Goal: Task Accomplishment & Management: Manage account settings

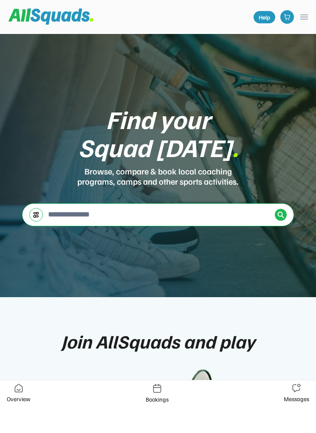
click at [314, 14] on div "Help menu" at bounding box center [158, 17] width 316 height 34
click at [302, 17] on button "menu" at bounding box center [304, 17] width 10 height 10
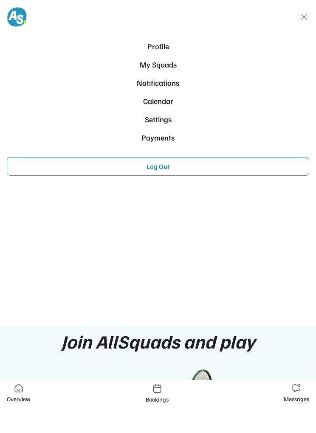
click at [173, 65] on div "My Squads" at bounding box center [157, 64] width 295 height 11
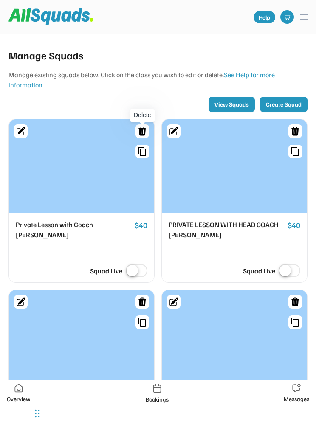
click at [146, 132] on icon at bounding box center [142, 131] width 10 height 10
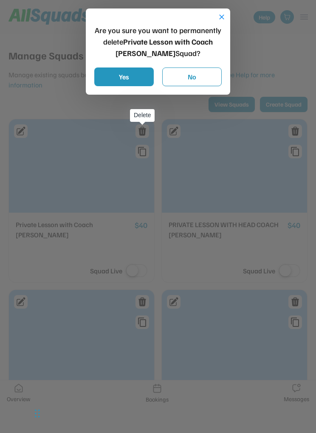
click at [136, 73] on button "Yes" at bounding box center [123, 76] width 59 height 19
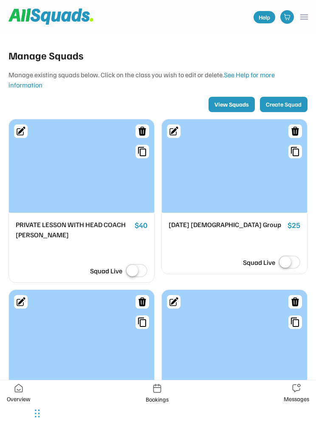
click at [155, 399] on div "Bookings" at bounding box center [157, 399] width 23 height 9
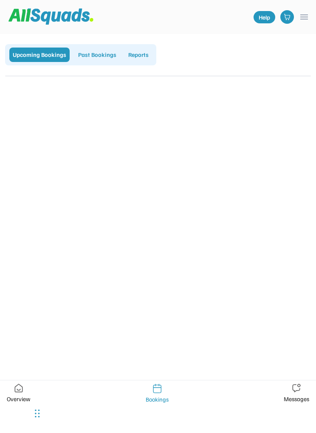
click at [101, 54] on div "Past Bookings" at bounding box center [97, 55] width 45 height 14
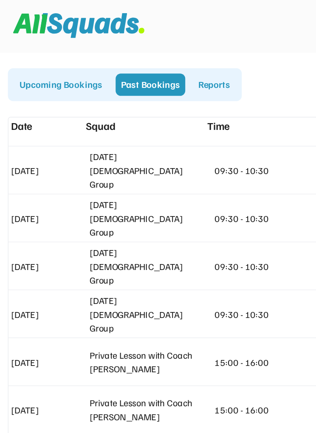
click at [143, 54] on div "Reports" at bounding box center [138, 55] width 27 height 14
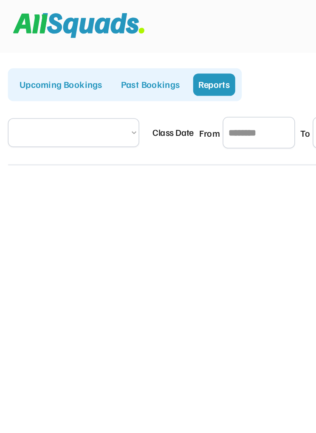
select select "**********"
